Goal: Task Accomplishment & Management: Use online tool/utility

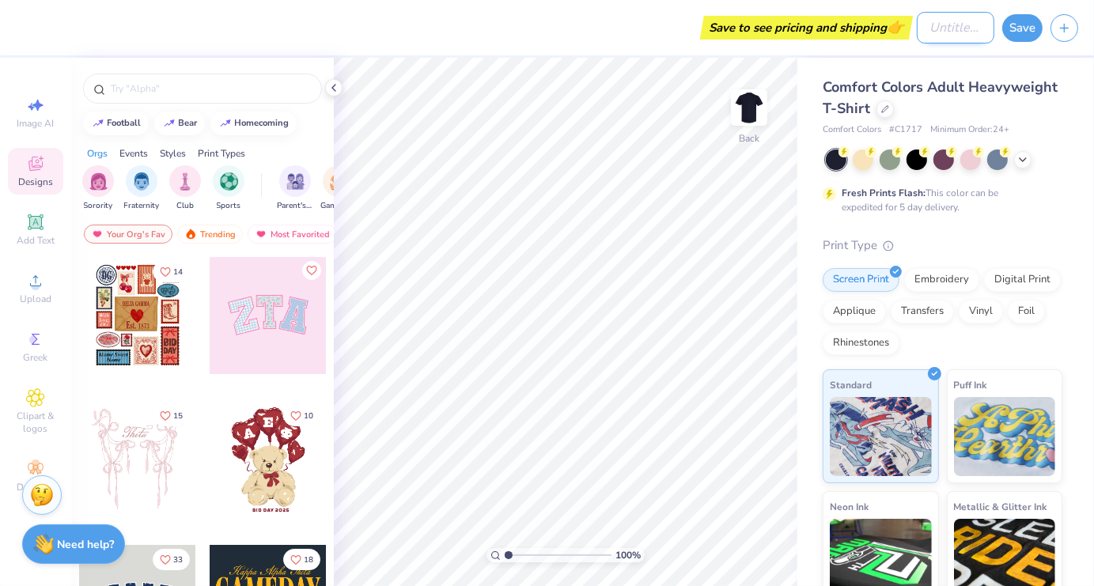
click at [948, 28] on input "Design Title" at bounding box center [956, 28] width 78 height 32
type input "EDI shirts"
click at [41, 225] on icon at bounding box center [35, 222] width 12 height 12
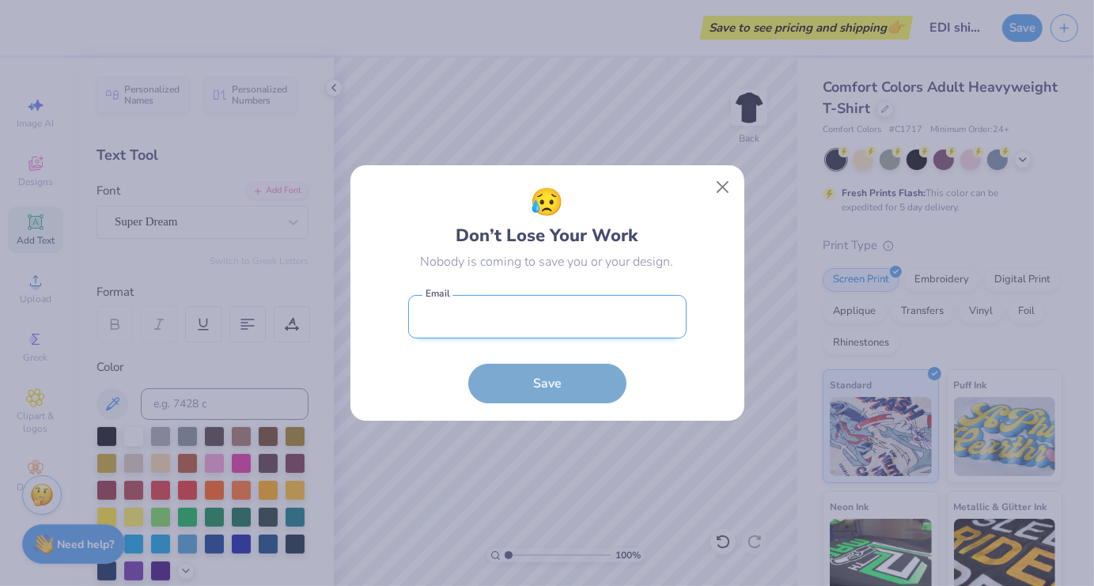
click at [549, 320] on input "email" at bounding box center [547, 317] width 278 height 44
type input "lindseywest8@gmail.com"
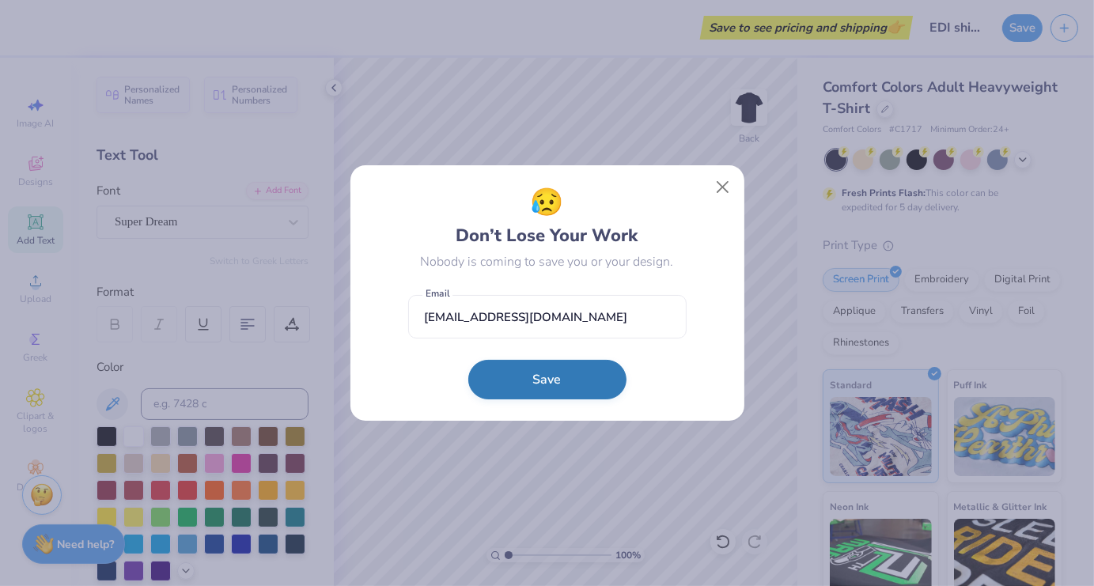
click at [513, 376] on button "Save" at bounding box center [547, 380] width 158 height 40
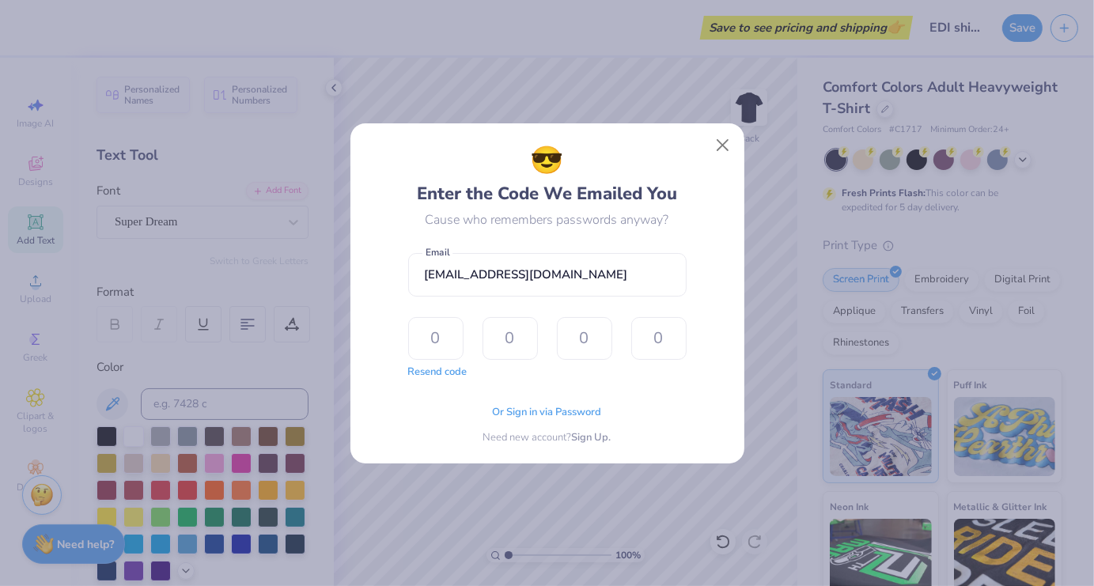
type input "6"
type input "4"
type input "7"
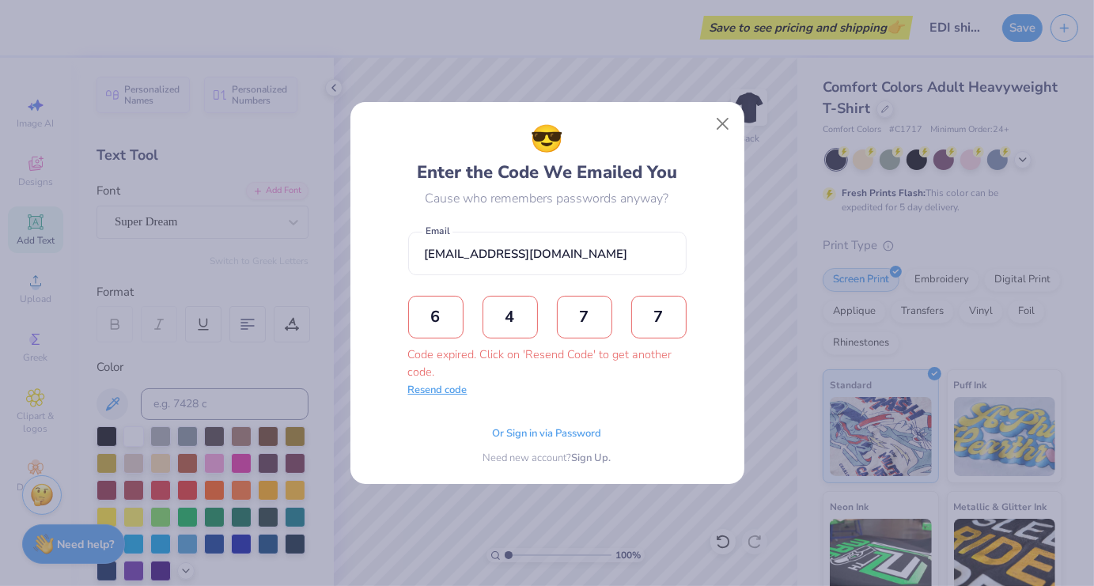
type input "7"
click at [441, 392] on button "Resend code" at bounding box center [437, 391] width 59 height 16
click at [443, 307] on input "text" at bounding box center [435, 317] width 55 height 43
type input "6"
type input "4"
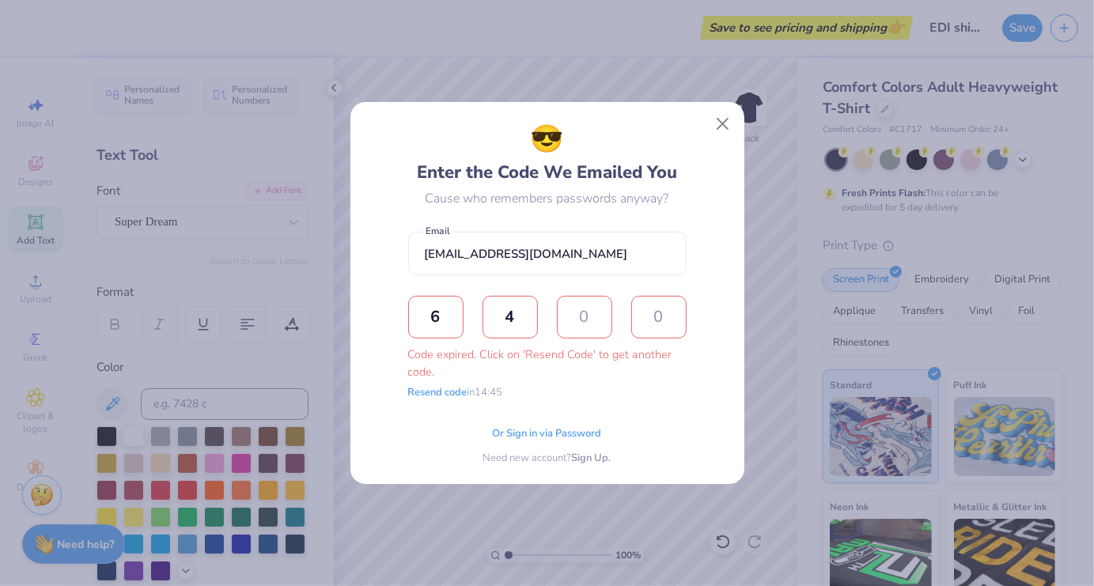
type input "7"
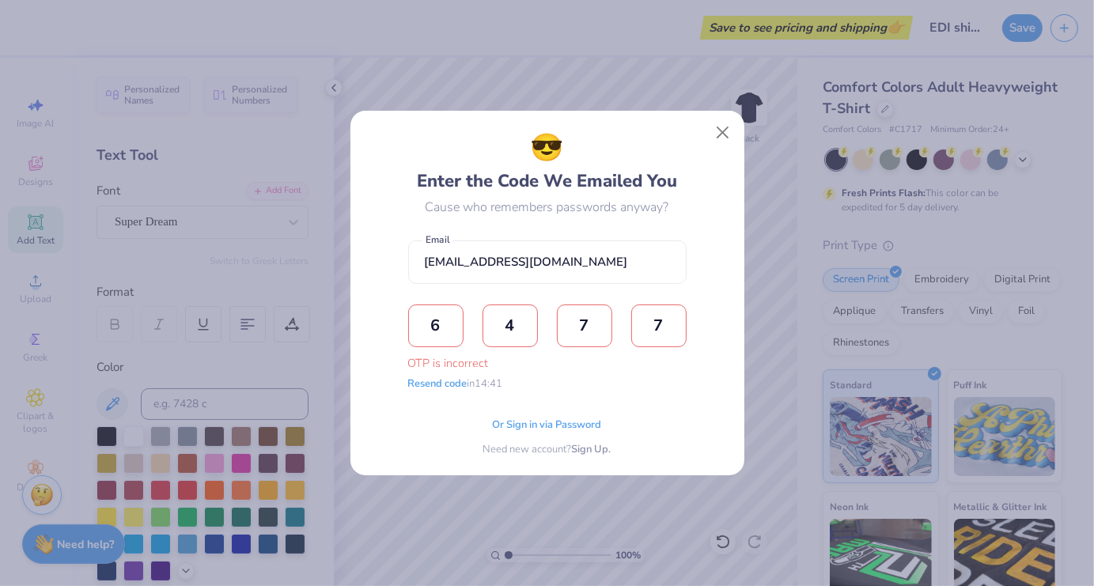
type input "7"
type input "3"
type input "1"
type input "8"
type input "3"
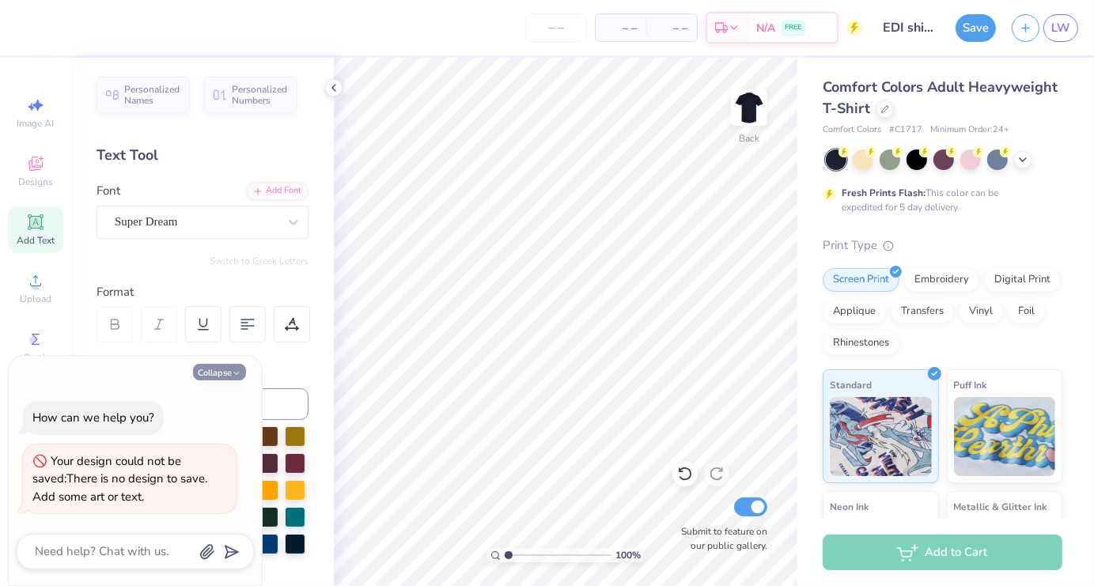
click at [225, 368] on button "Collapse" at bounding box center [219, 372] width 53 height 17
type textarea "x"
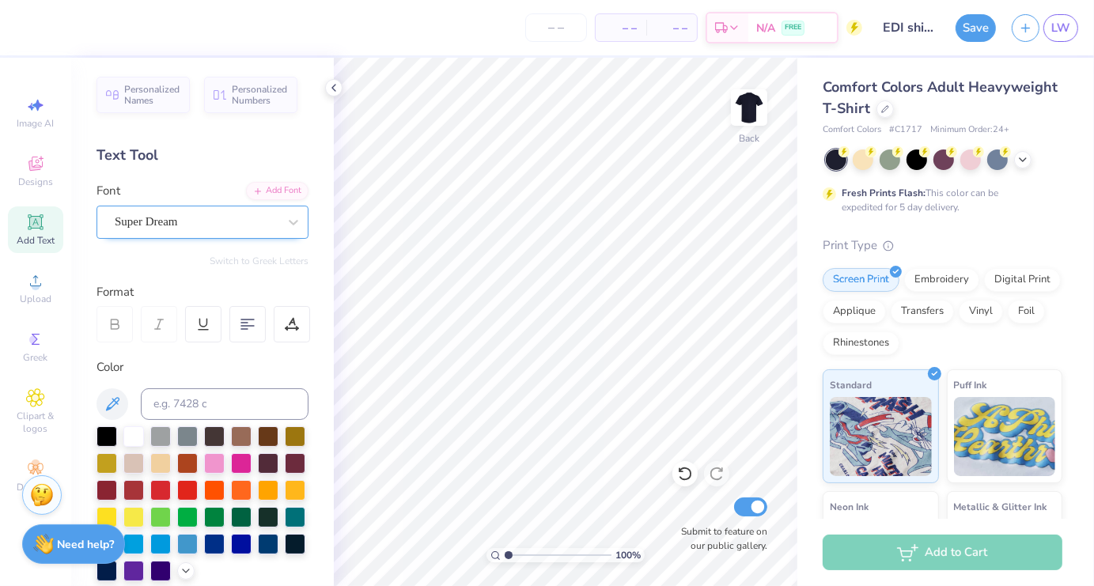
click at [190, 227] on div "Super Dream" at bounding box center [196, 222] width 166 height 25
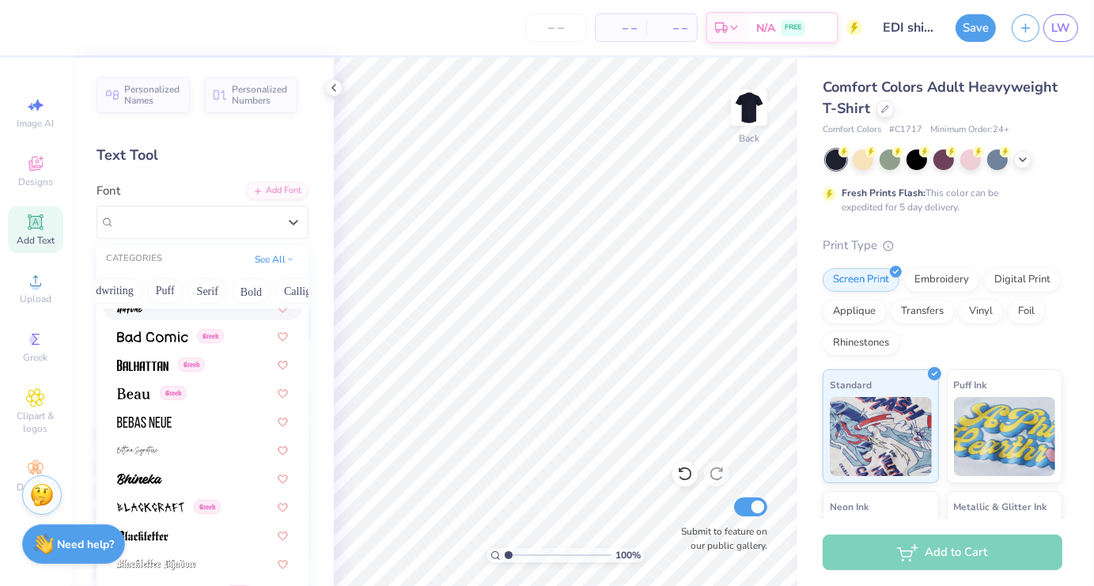
scroll to position [0, 79]
click at [111, 293] on button "Handwriting" at bounding box center [109, 290] width 74 height 25
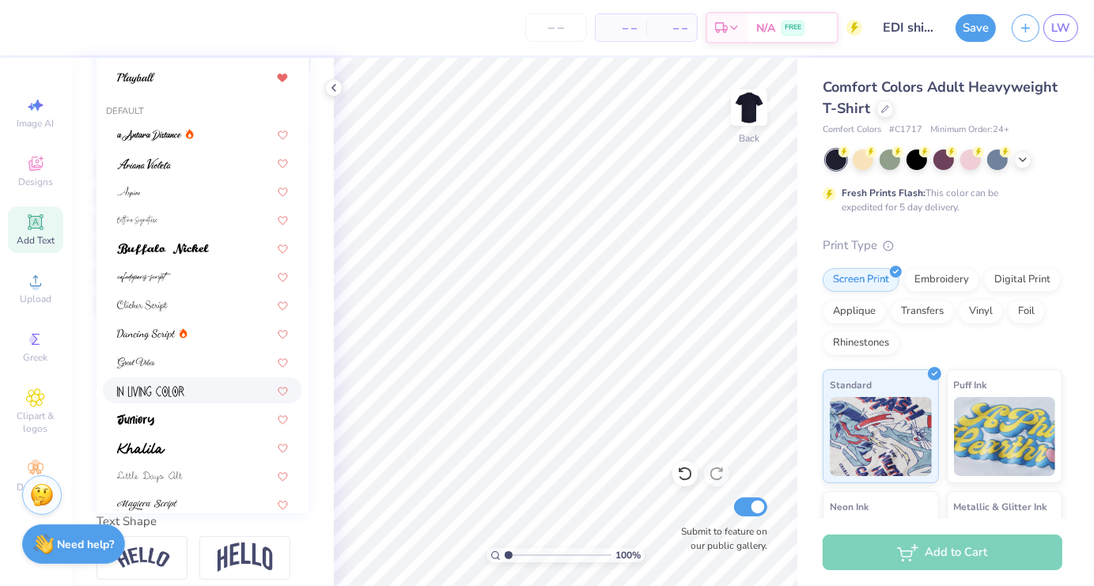
scroll to position [0, 0]
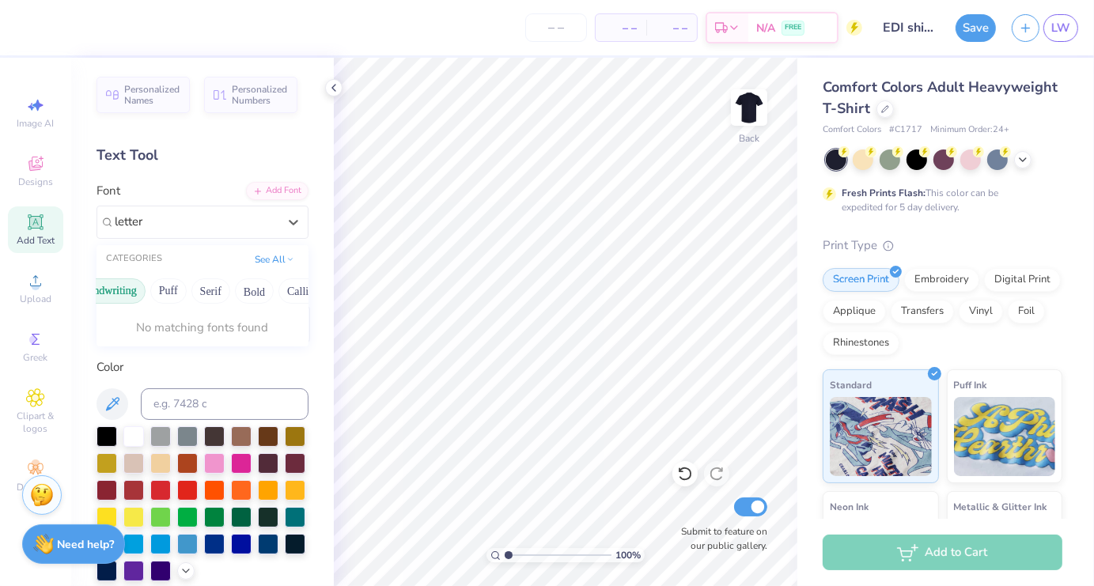
type input "letter"
click at [268, 188] on div "Add Font" at bounding box center [277, 189] width 62 height 18
click at [32, 183] on span "Designs" at bounding box center [35, 182] width 35 height 13
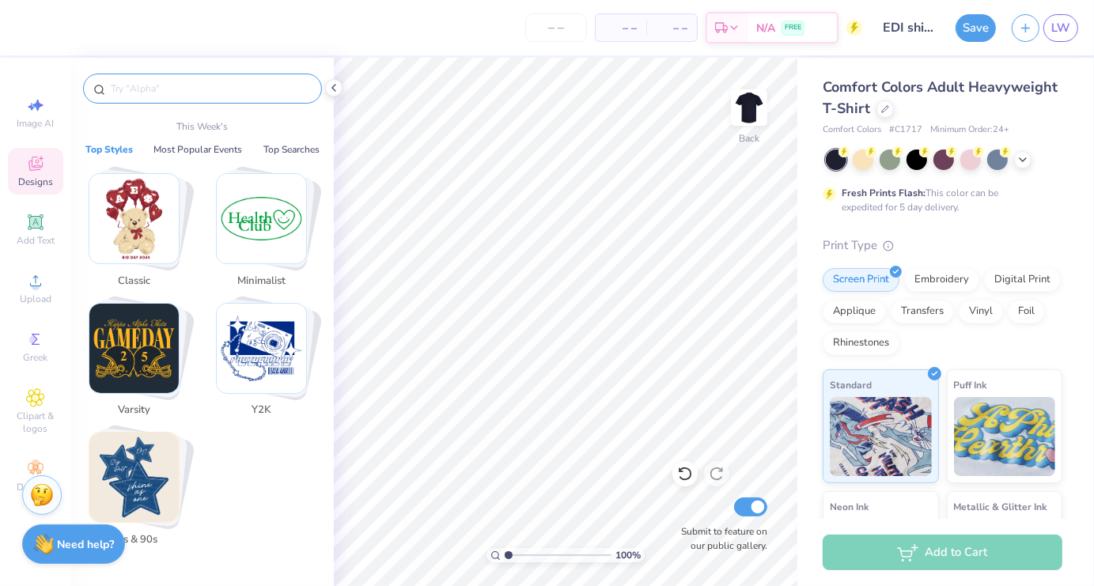
click at [145, 89] on input "text" at bounding box center [210, 89] width 202 height 16
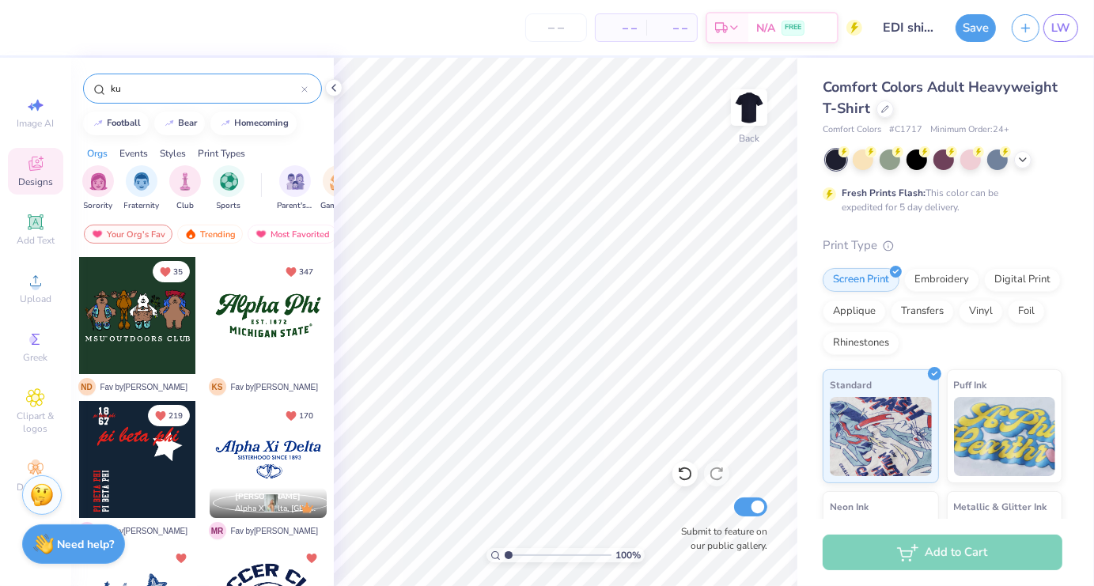
type input "k"
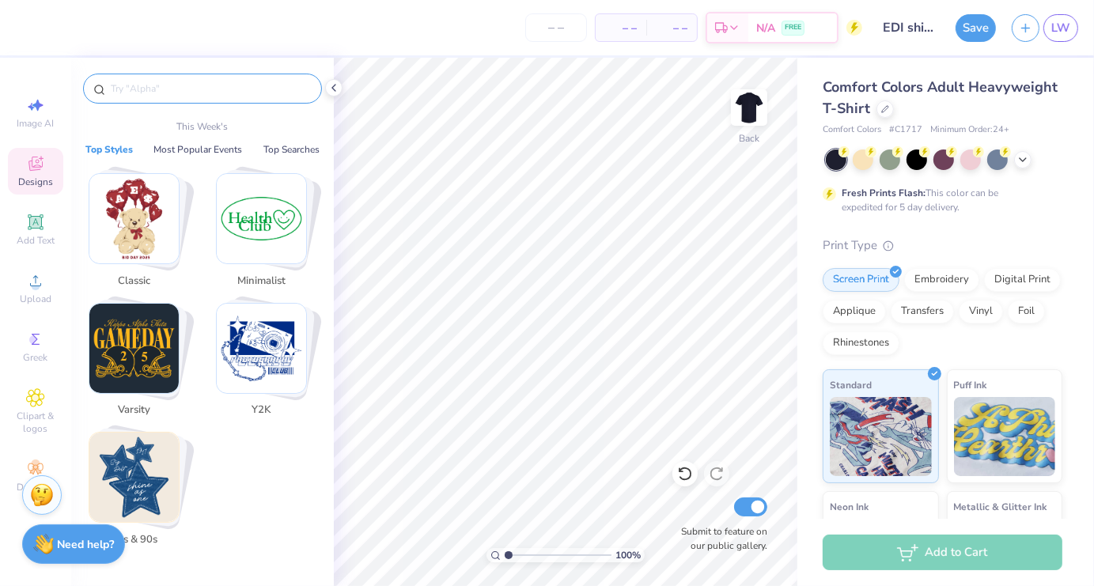
type input "k"
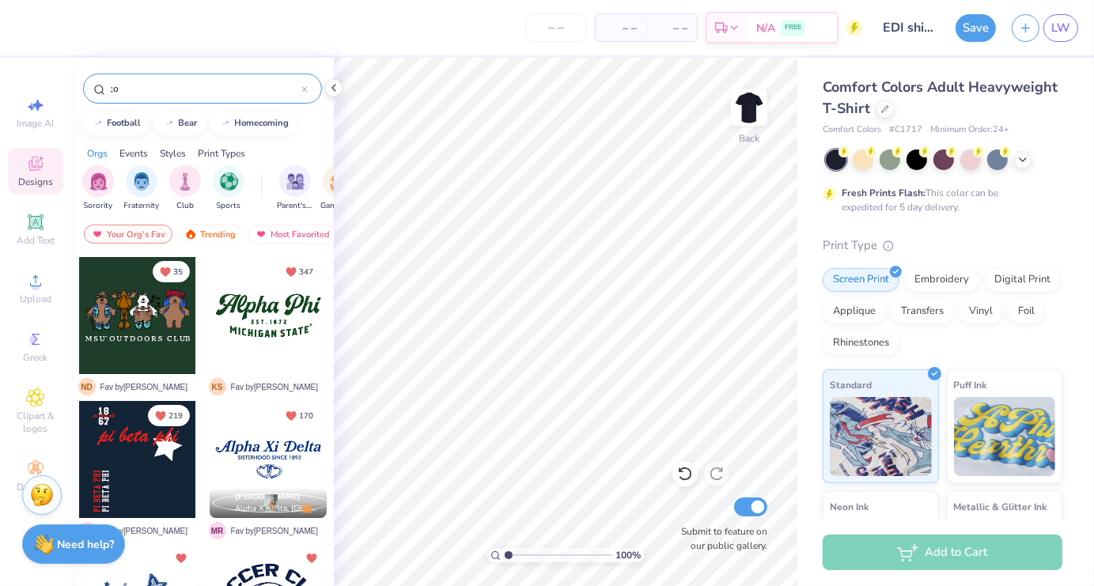
type input ";"
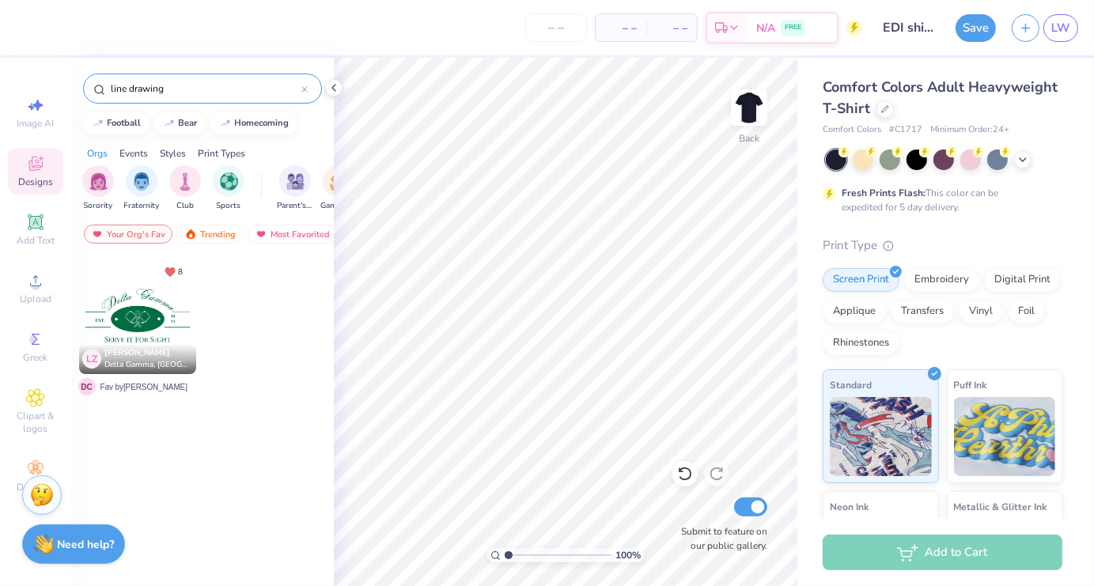
type input "line drawing"
click at [35, 129] on span "Image AI" at bounding box center [35, 123] width 37 height 13
select select "4"
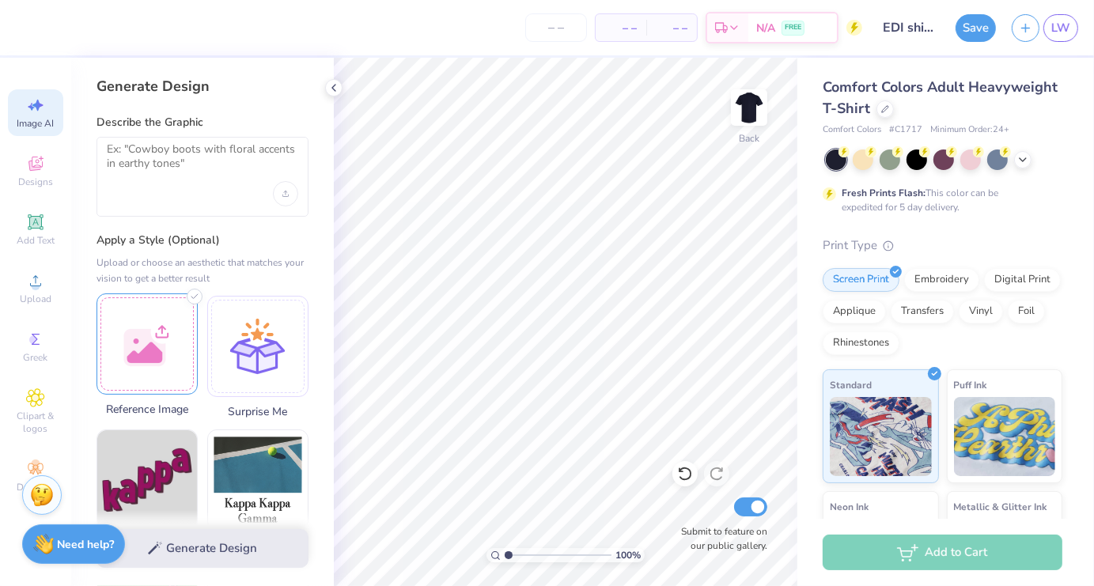
click at [160, 354] on div at bounding box center [146, 343] width 101 height 101
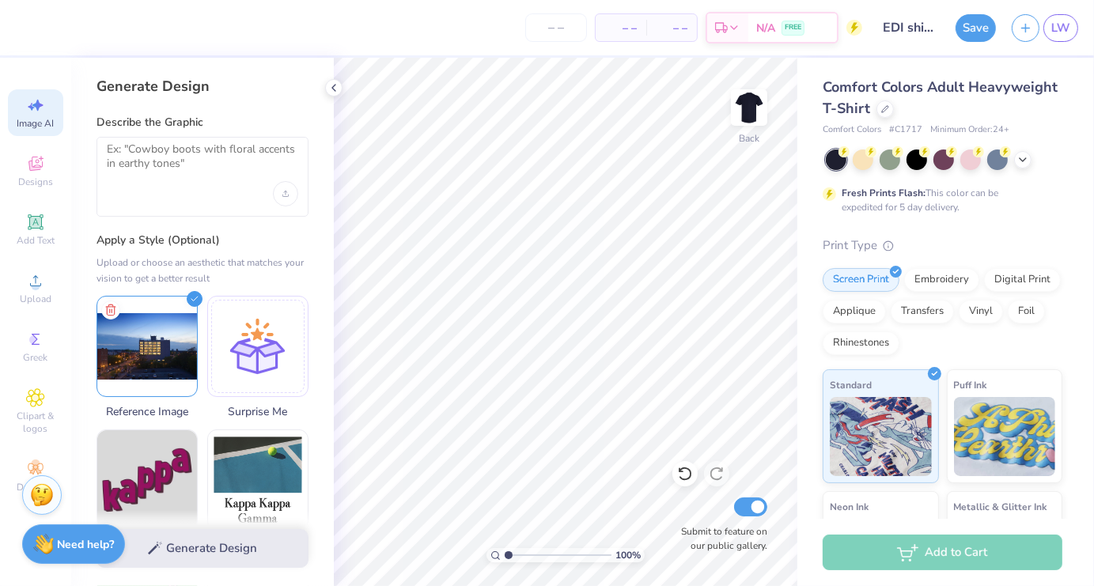
click at [192, 199] on div at bounding box center [202, 177] width 212 height 80
click at [181, 168] on textarea at bounding box center [202, 162] width 191 height 40
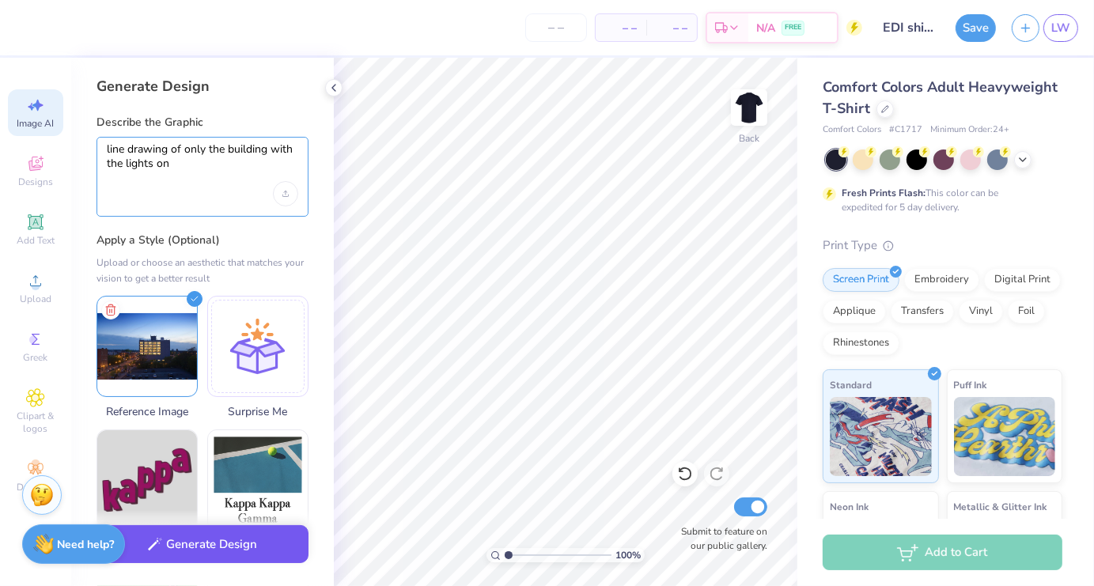
type textarea "line drawing of only the building with the lights on"
click at [260, 558] on button "Generate Design" at bounding box center [202, 544] width 212 height 39
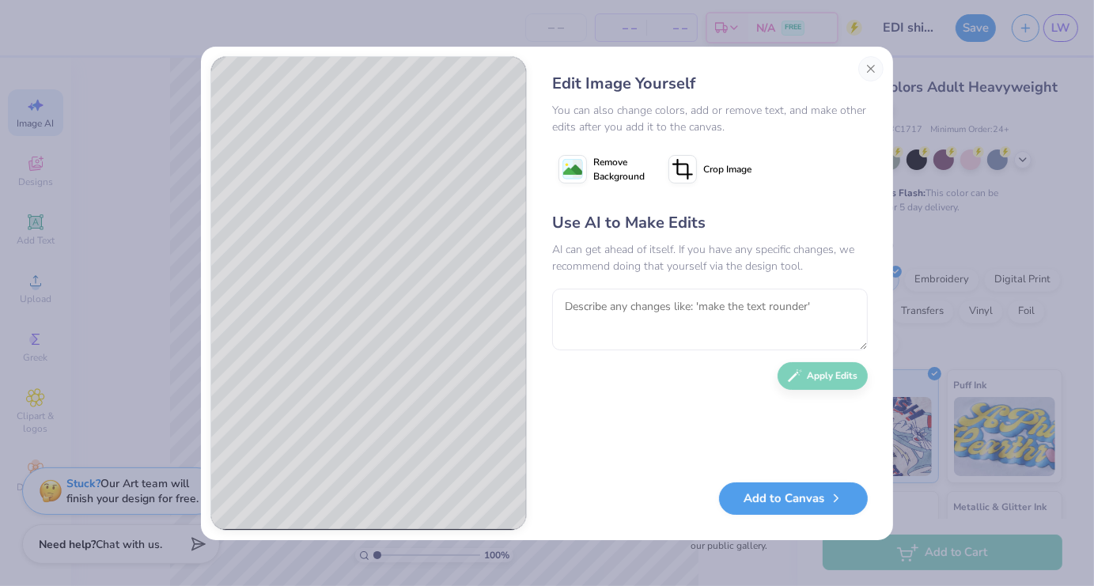
click at [619, 178] on span "Remove Background" at bounding box center [618, 169] width 51 height 28
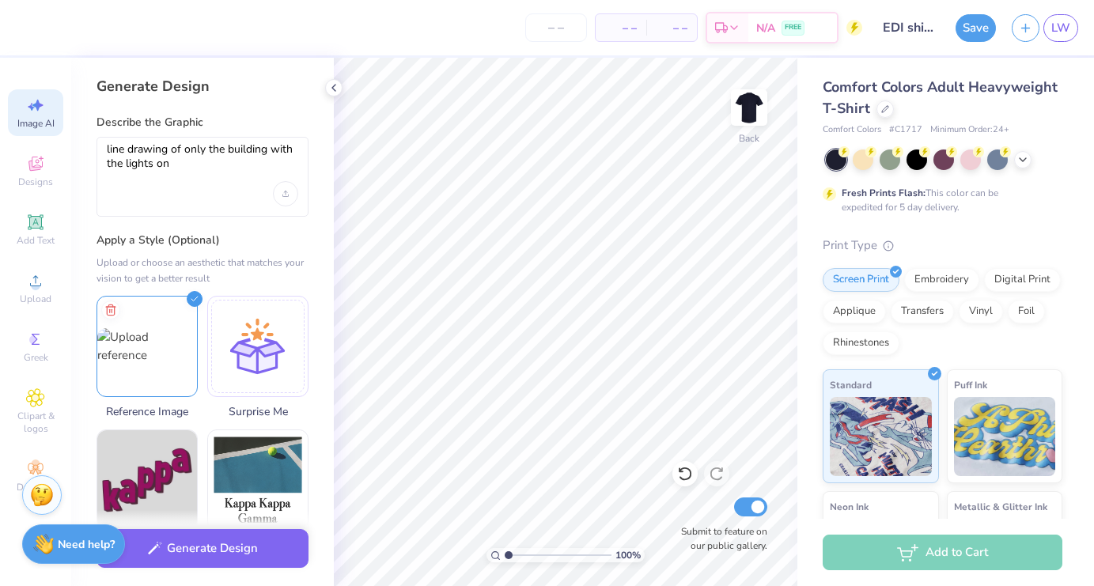
select select "4"
